Goal: Information Seeking & Learning: Learn about a topic

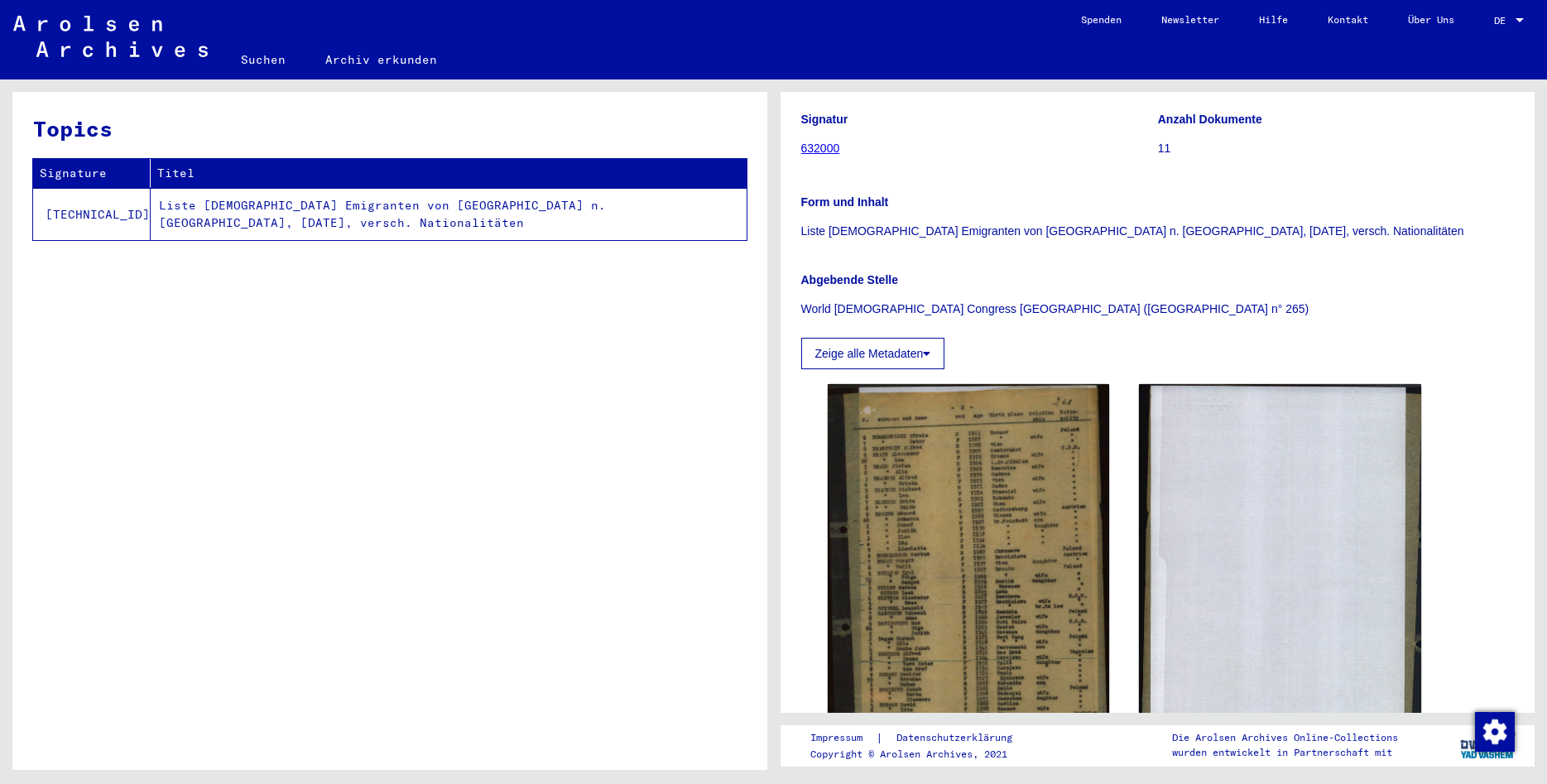
scroll to position [179, 0]
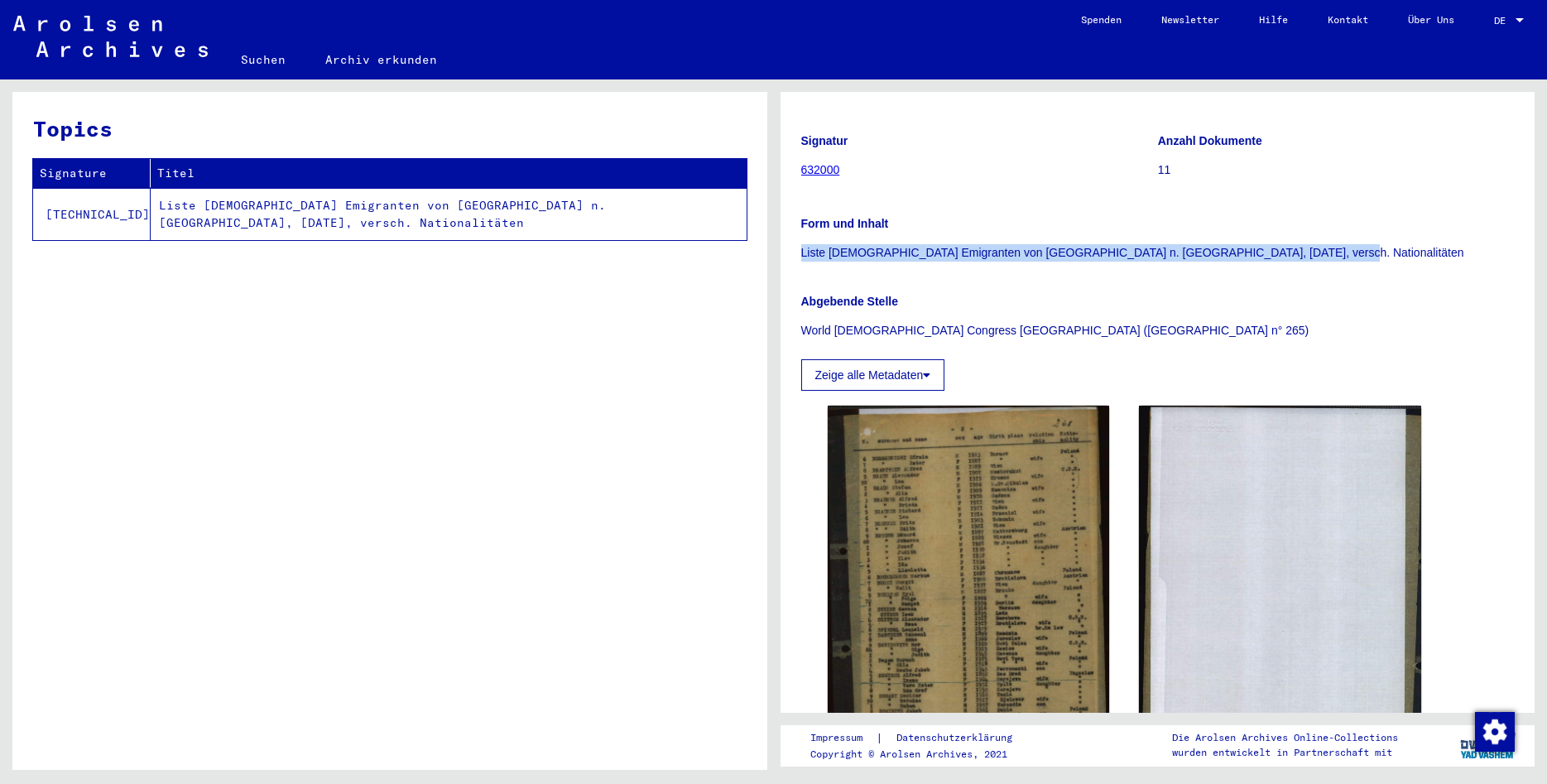
drag, startPoint x: 802, startPoint y: 250, endPoint x: 1270, endPoint y: 256, distance: 468.0
click at [1273, 256] on p "Liste [DEMOGRAPHIC_DATA] Emigranten von [GEOGRAPHIC_DATA] n. [GEOGRAPHIC_DATA],…" at bounding box center [1158, 253] width 713 height 17
click at [1227, 253] on p "Liste [DEMOGRAPHIC_DATA] Emigranten von [GEOGRAPHIC_DATA] n. [GEOGRAPHIC_DATA],…" at bounding box center [1158, 253] width 713 height 17
drag, startPoint x: 1154, startPoint y: 253, endPoint x: 804, endPoint y: 256, distance: 350.0
click at [804, 256] on p "Liste [DEMOGRAPHIC_DATA] Emigranten von [GEOGRAPHIC_DATA] n. [GEOGRAPHIC_DATA],…" at bounding box center [1158, 253] width 713 height 17
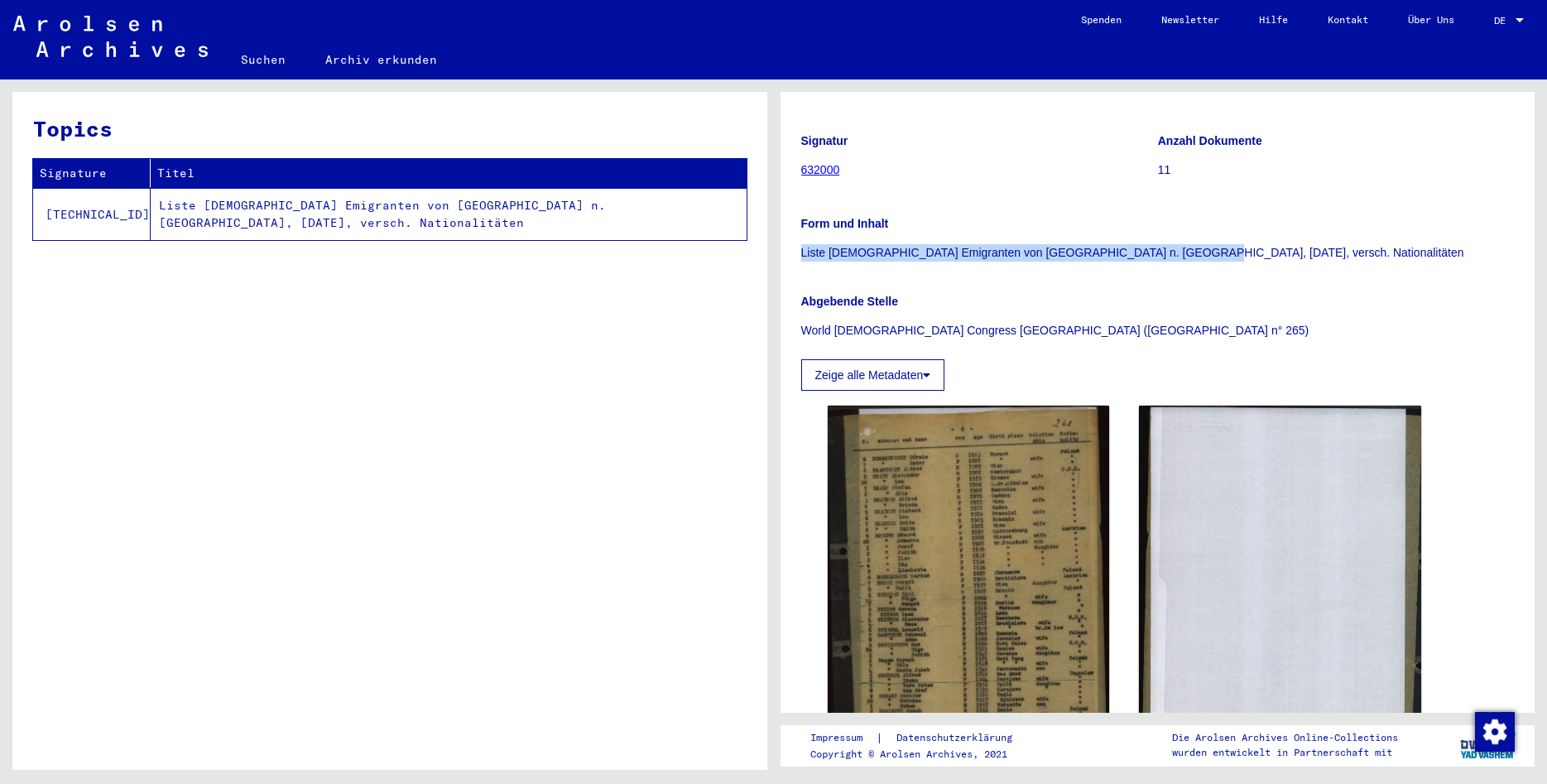
copy p "Liste [DEMOGRAPHIC_DATA] Emigranten von [GEOGRAPHIC_DATA] n. [GEOGRAPHIC_DATA],…"
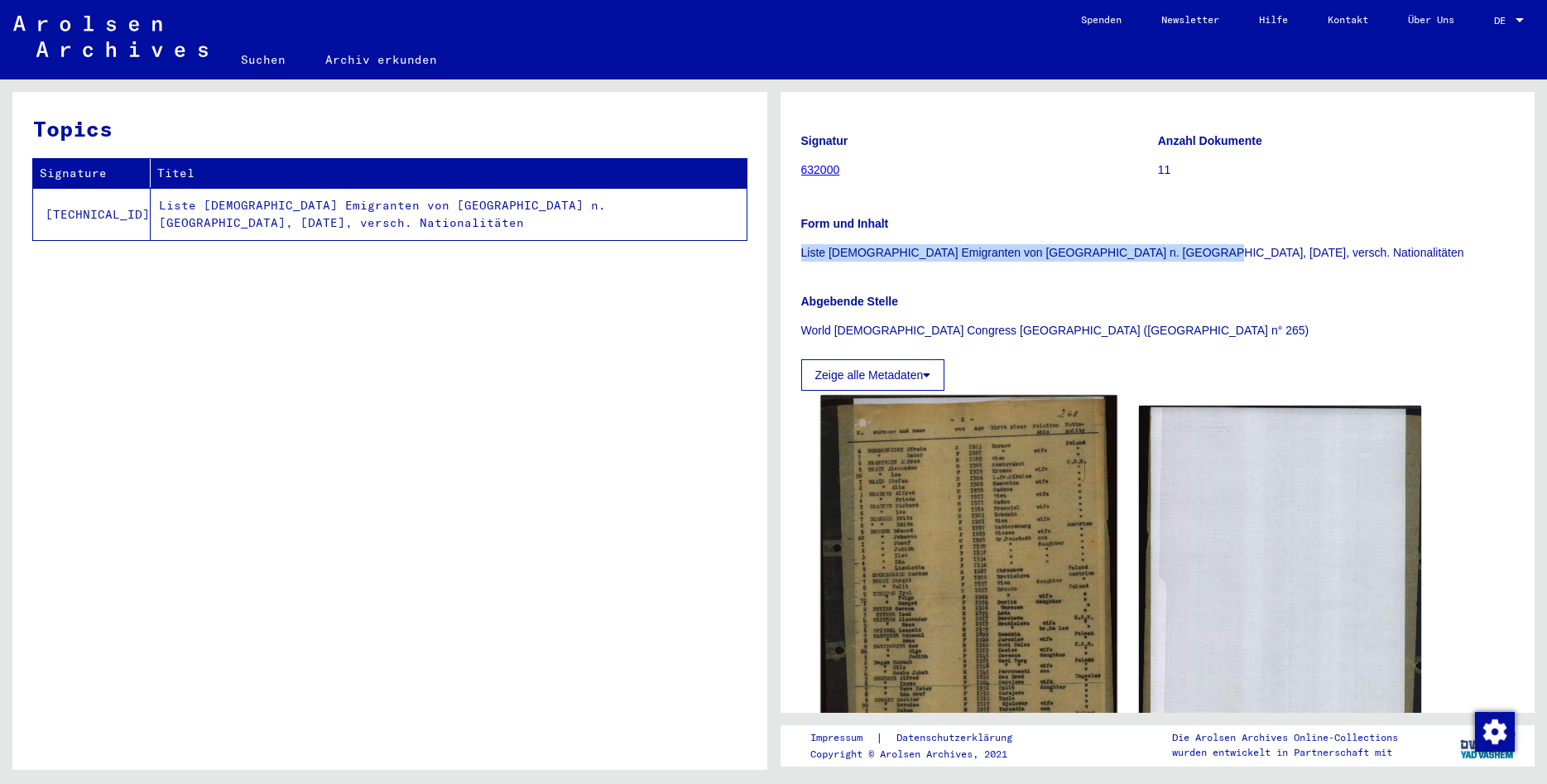
click at [948, 482] on img at bounding box center [968, 595] width 296 height 401
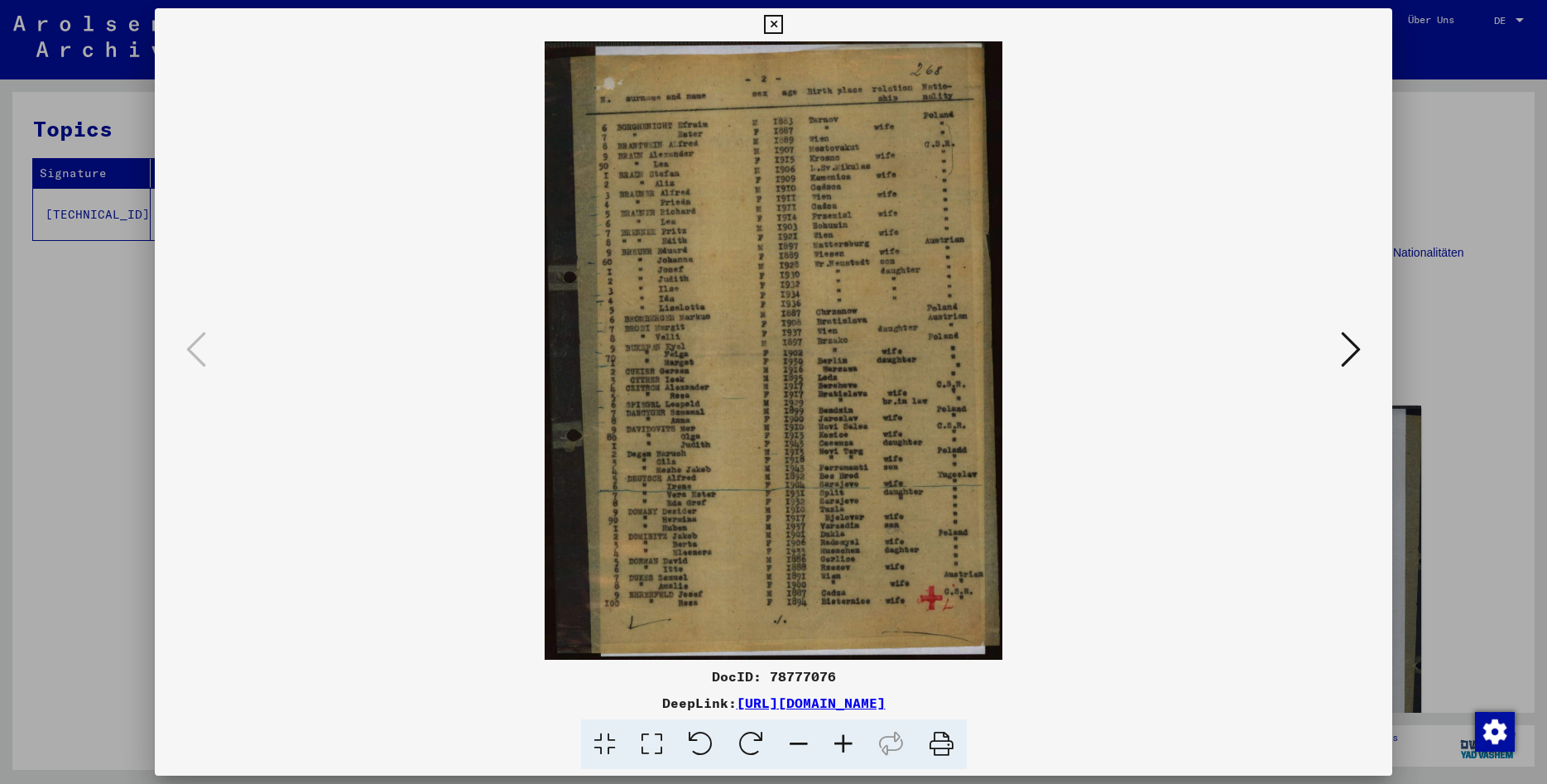
click at [841, 747] on icon at bounding box center [844, 744] width 45 height 50
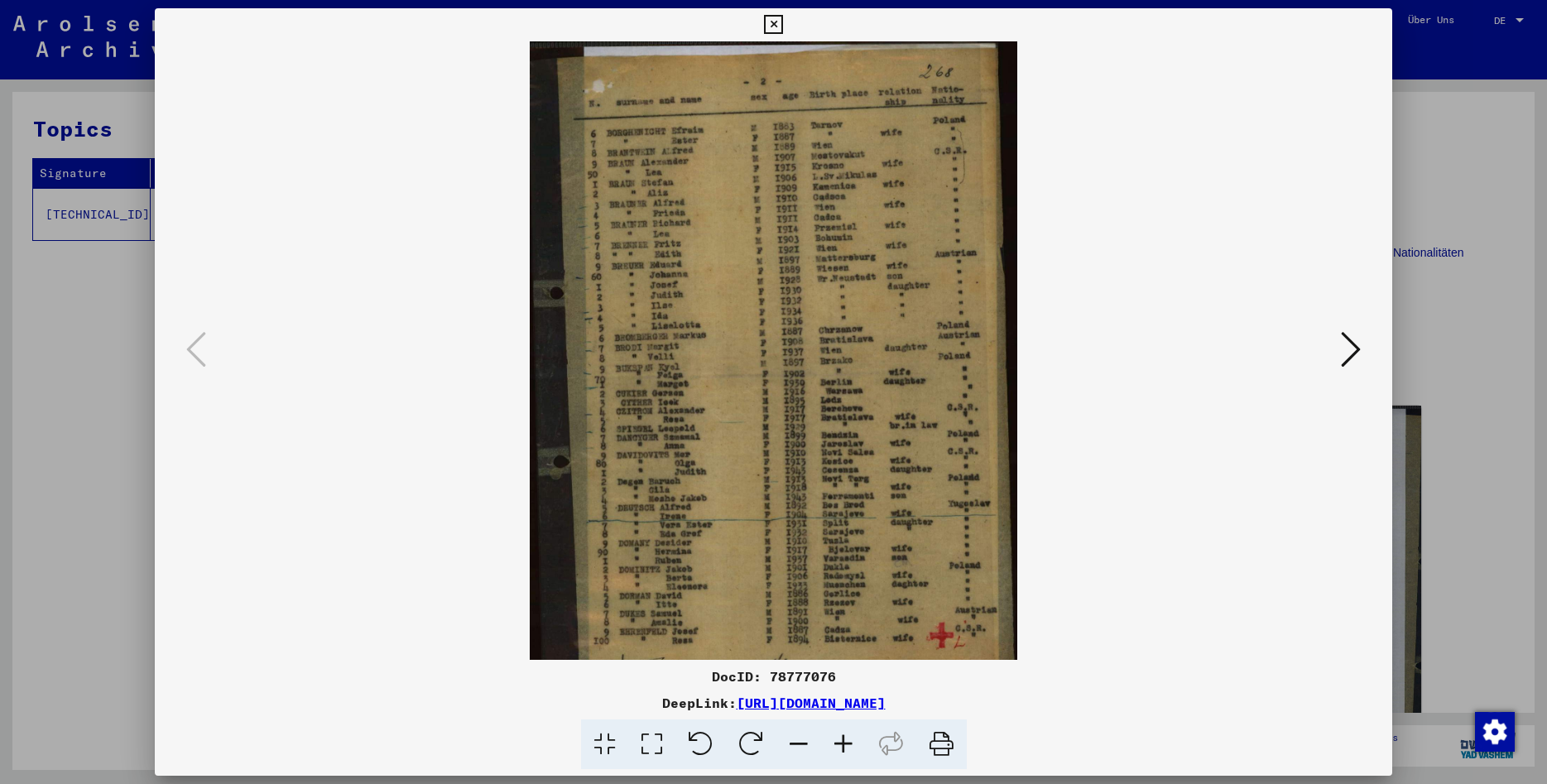
click at [841, 747] on icon at bounding box center [844, 744] width 45 height 50
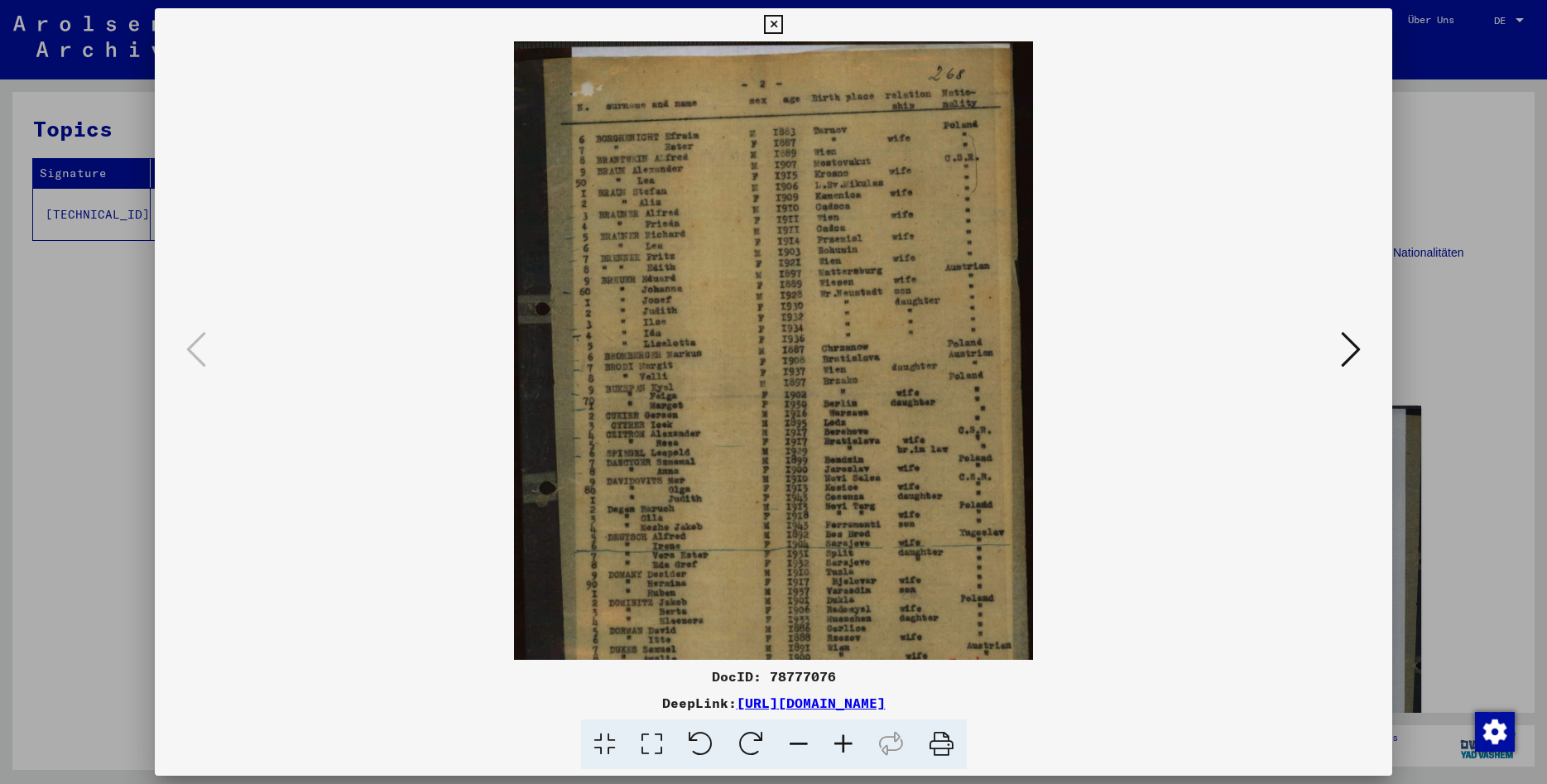
click at [841, 747] on icon at bounding box center [844, 744] width 45 height 50
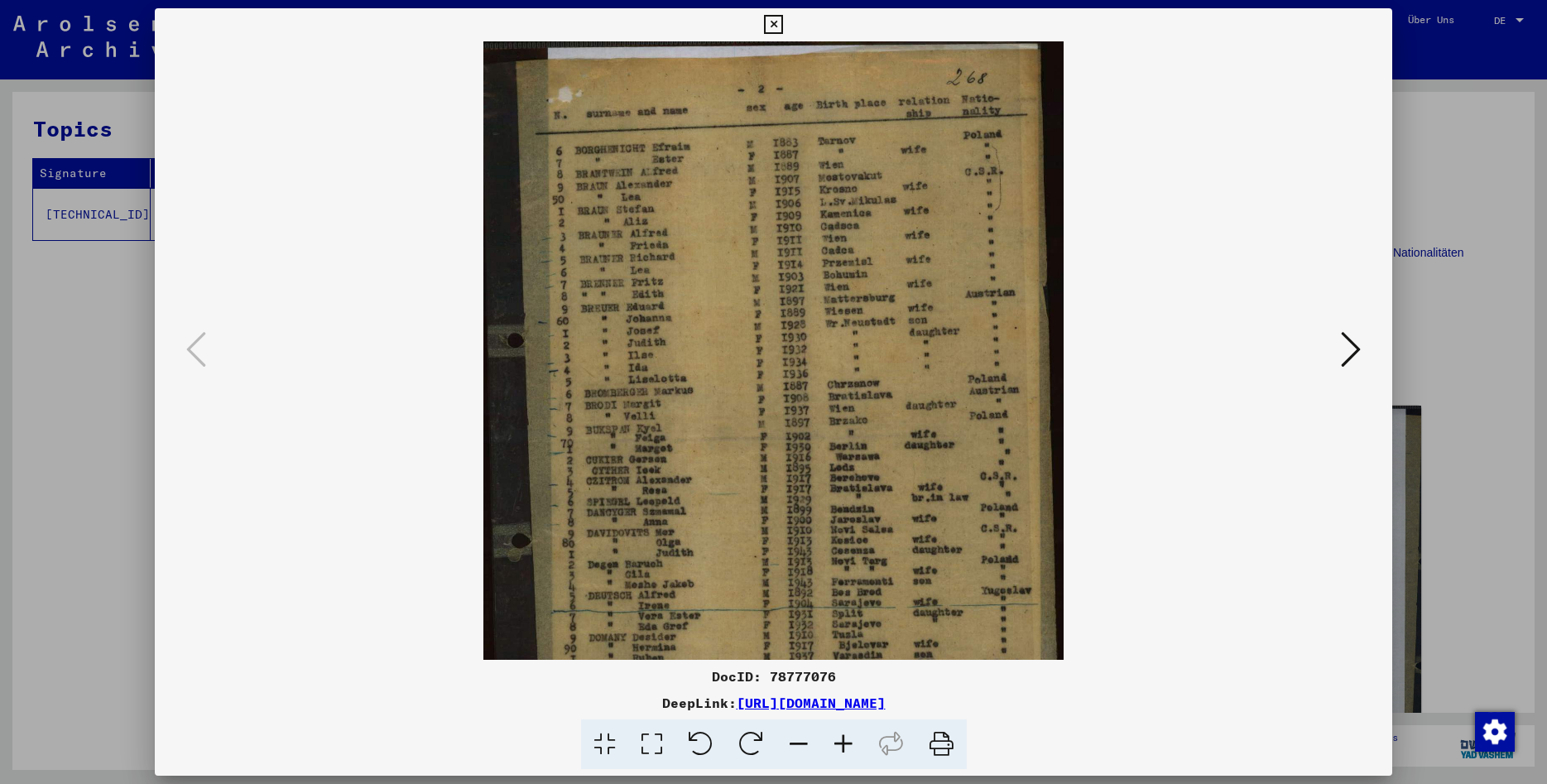
click at [841, 747] on icon at bounding box center [844, 744] width 45 height 50
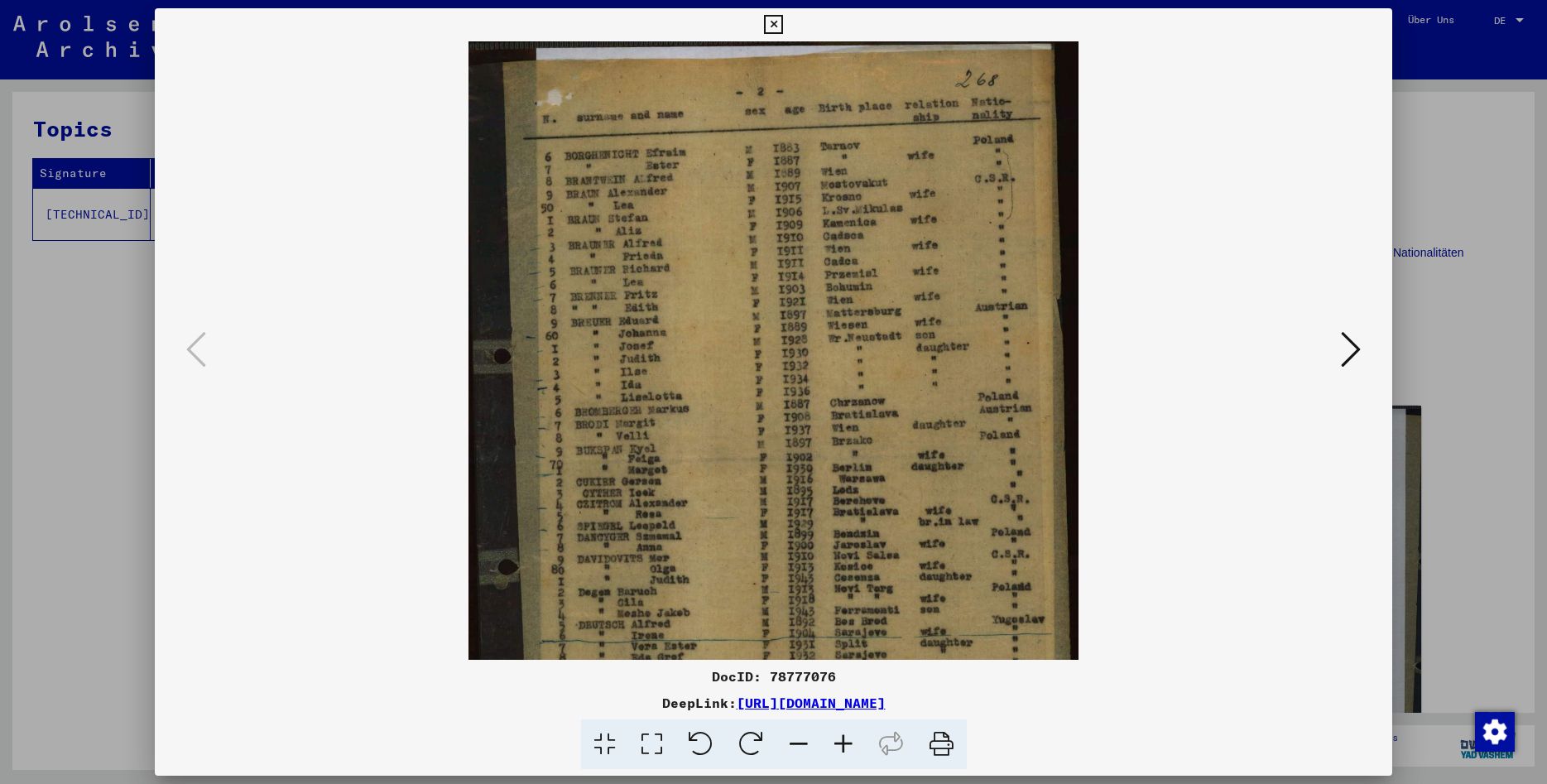
click at [841, 747] on icon at bounding box center [844, 744] width 45 height 50
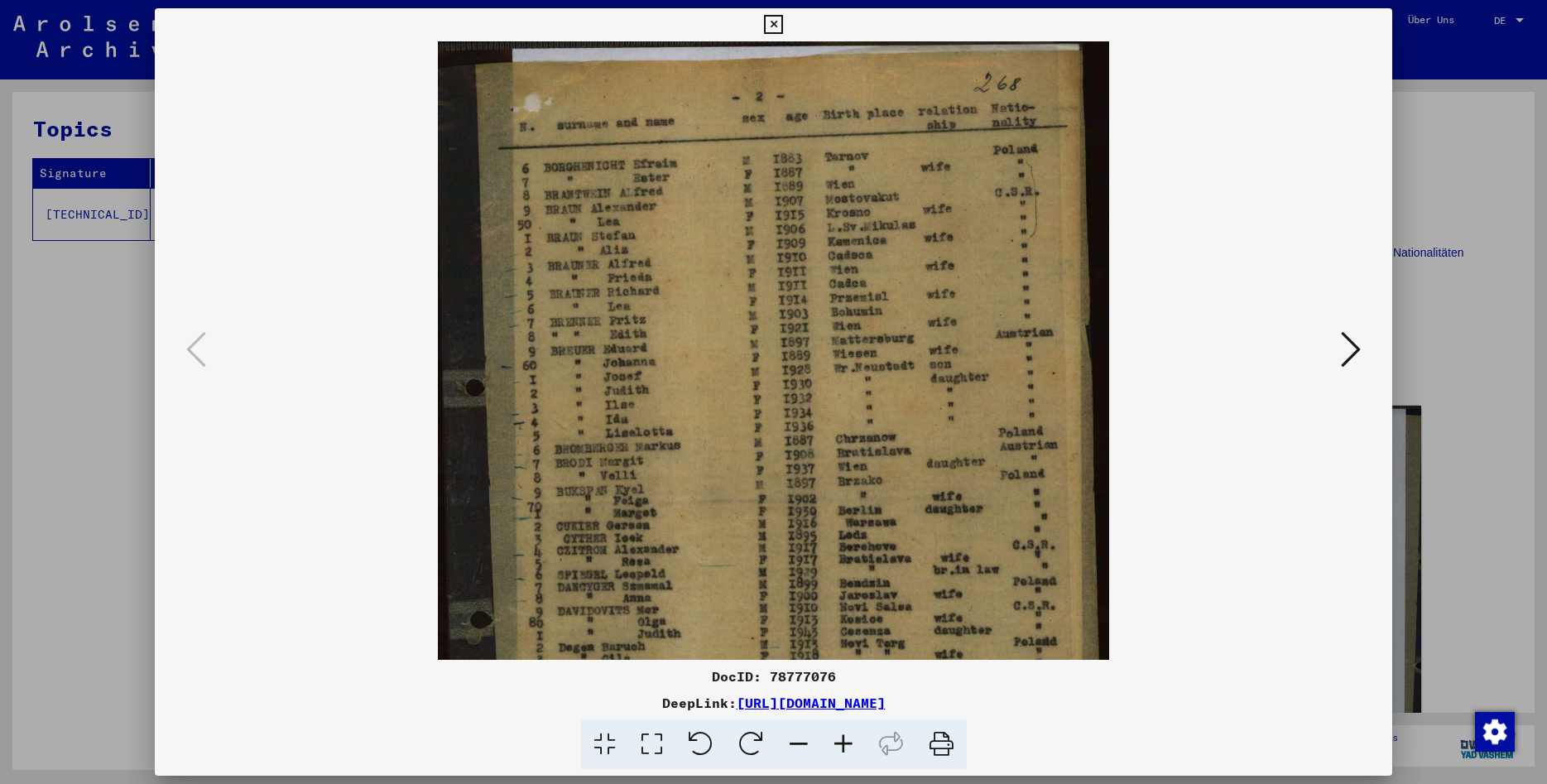
click at [841, 747] on icon at bounding box center [844, 744] width 45 height 50
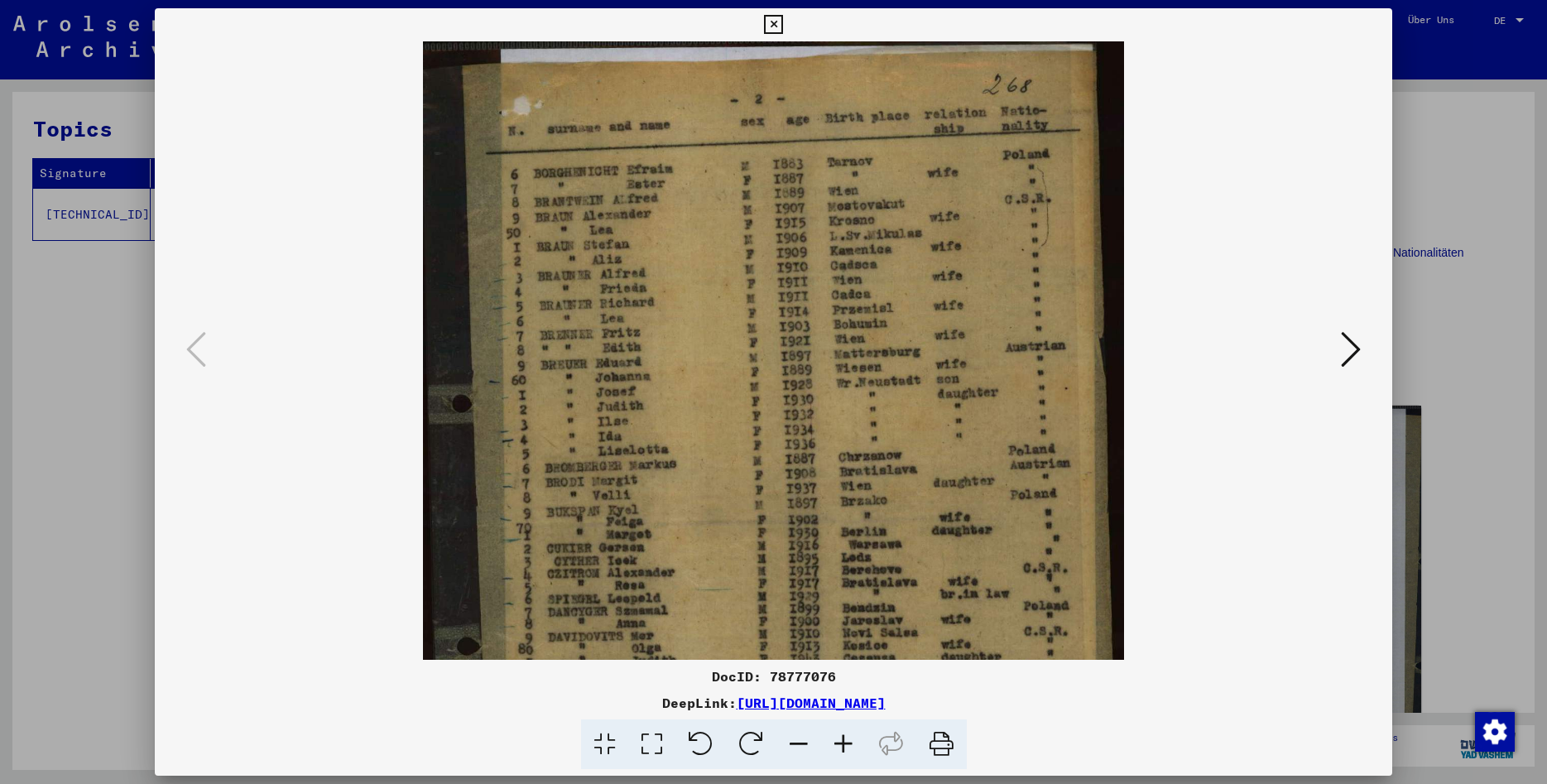
click at [841, 747] on icon at bounding box center [844, 744] width 45 height 50
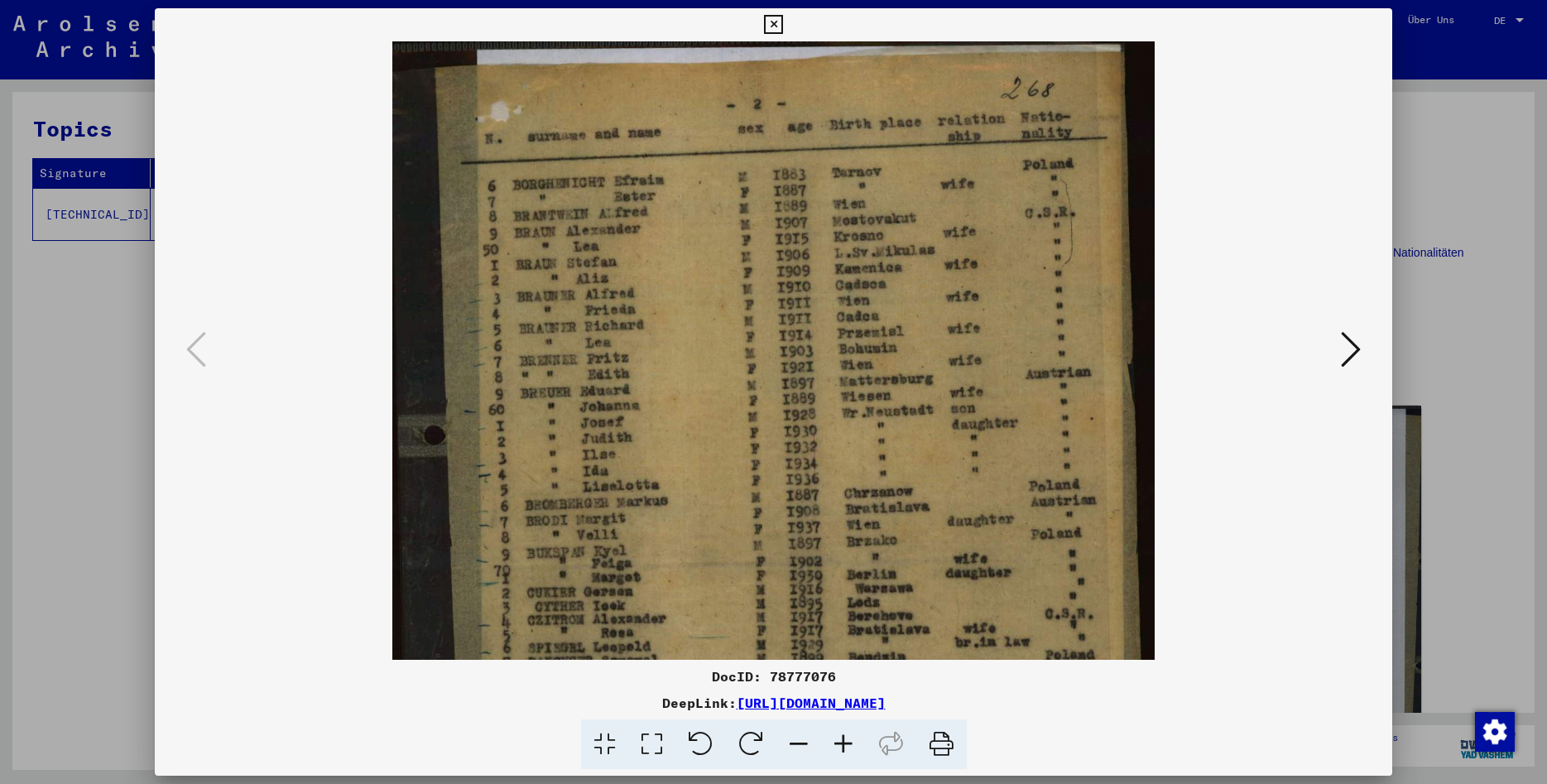
click at [783, 17] on icon at bounding box center [774, 24] width 19 height 20
